Goal: Navigation & Orientation: Find specific page/section

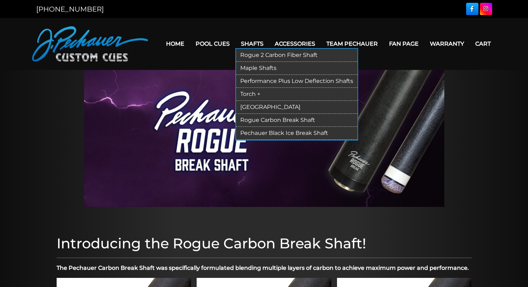
click at [254, 56] on link "Rogue 2 Carbon Fiber Shaft" at bounding box center [296, 55] width 121 height 13
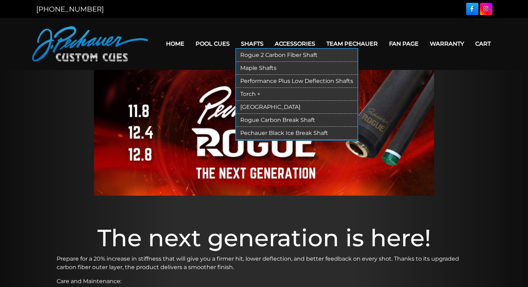
click at [253, 121] on link "Rogue Carbon Break Shaft" at bounding box center [296, 120] width 121 height 13
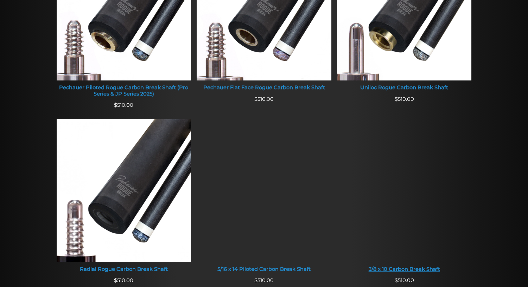
scroll to position [352, 0]
